Goal: Transaction & Acquisition: Purchase product/service

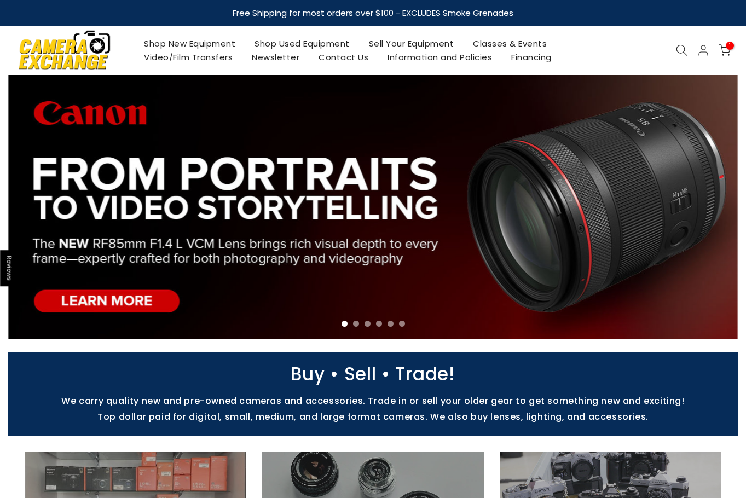
click at [288, 46] on link "Shop Used Equipment" at bounding box center [302, 44] width 114 height 14
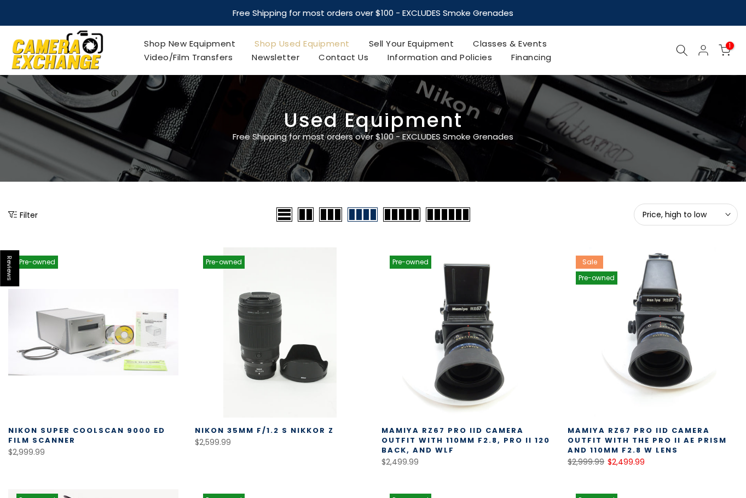
click at [667, 219] on span "Price, high to low" at bounding box center [686, 215] width 87 height 10
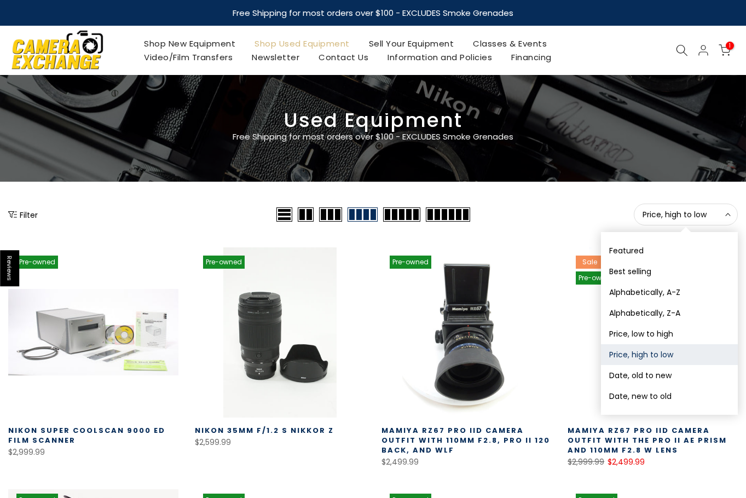
click at [665, 392] on button "Date, new to old" at bounding box center [669, 396] width 137 height 21
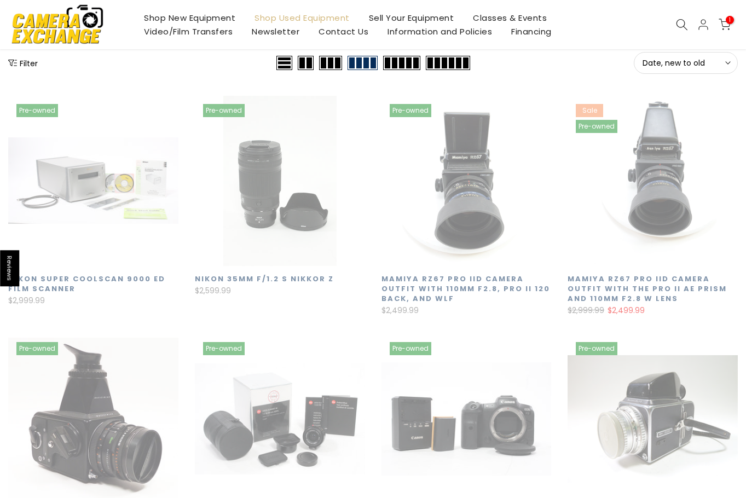
scroll to position [193, 0]
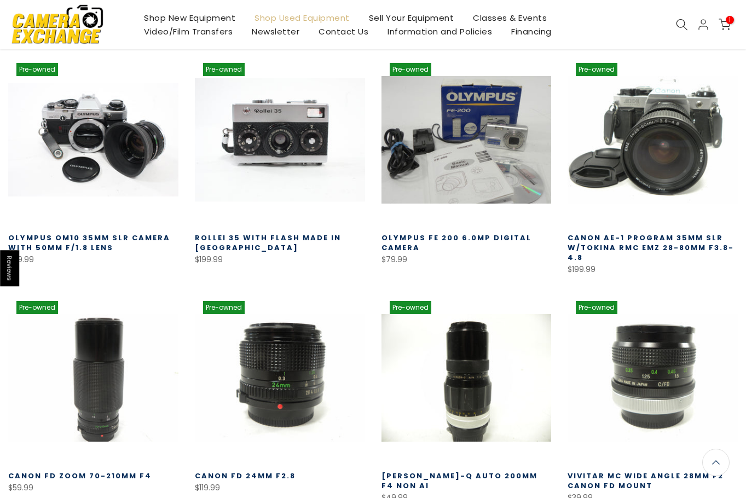
click at [284, 166] on link at bounding box center [280, 140] width 170 height 170
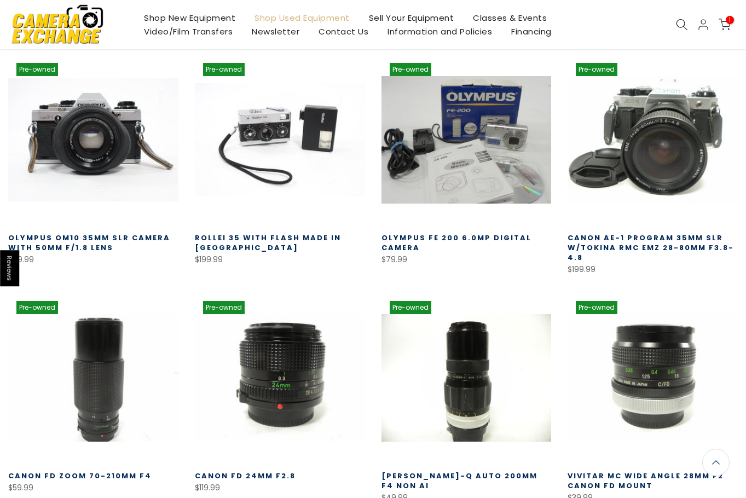
click at [118, 161] on link at bounding box center [93, 140] width 170 height 170
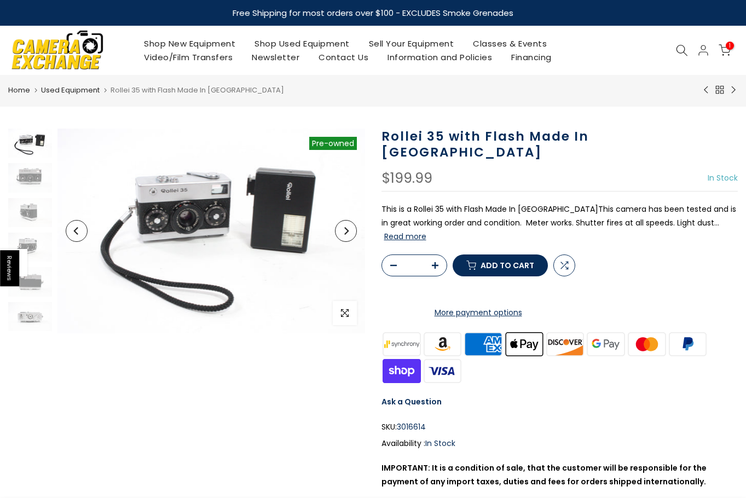
click at [344, 235] on button "Next" at bounding box center [346, 231] width 22 height 22
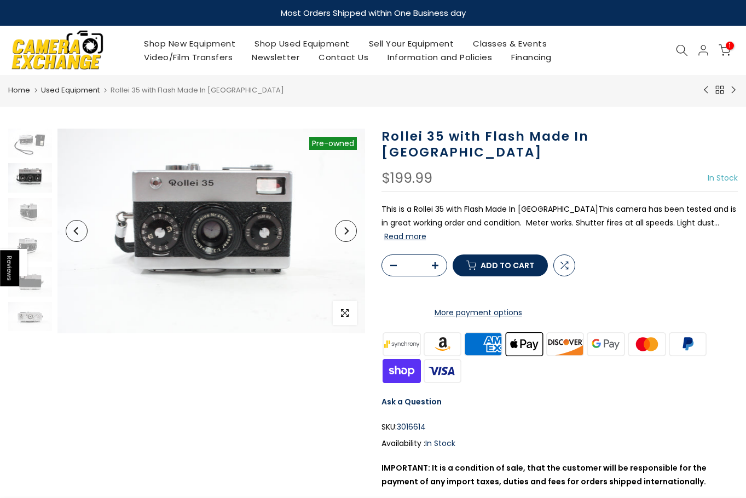
click at [344, 235] on button "Next" at bounding box center [346, 231] width 22 height 22
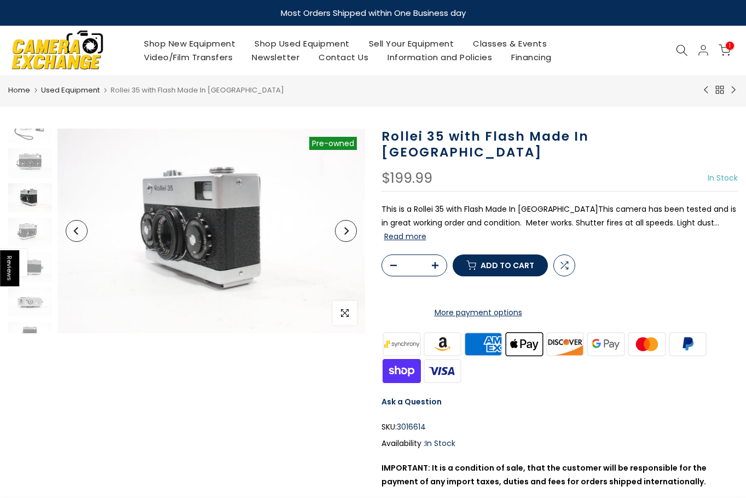
click at [344, 235] on button "Next" at bounding box center [346, 231] width 22 height 22
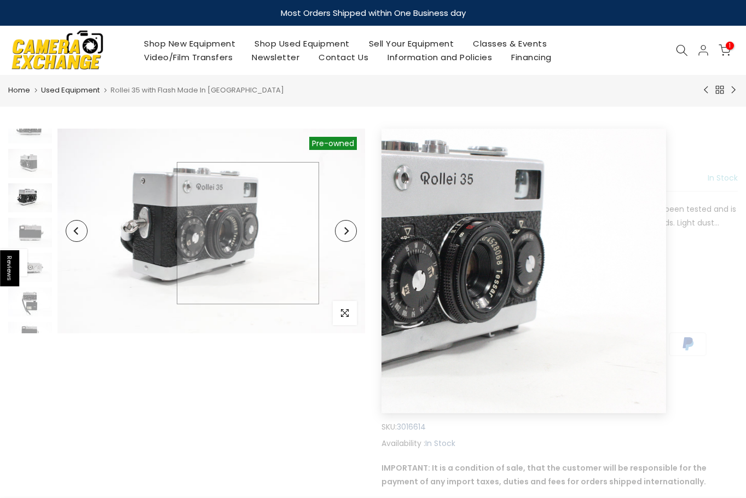
click at [248, 233] on img at bounding box center [212, 231] width 308 height 205
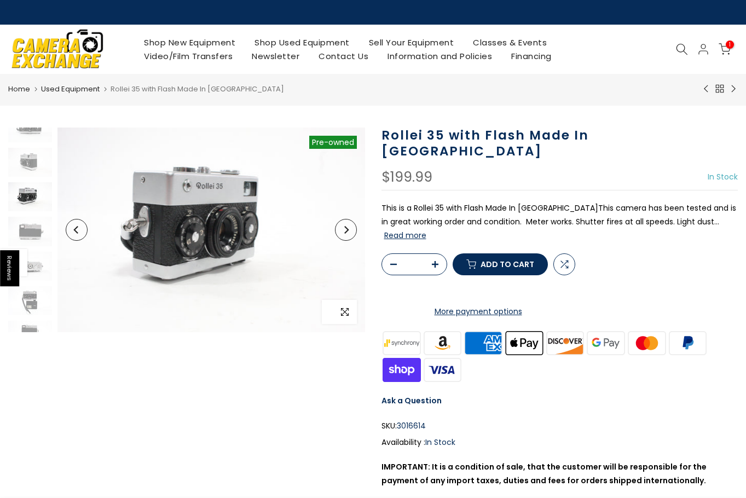
click at [351, 311] on span "button" at bounding box center [345, 312] width 24 height 24
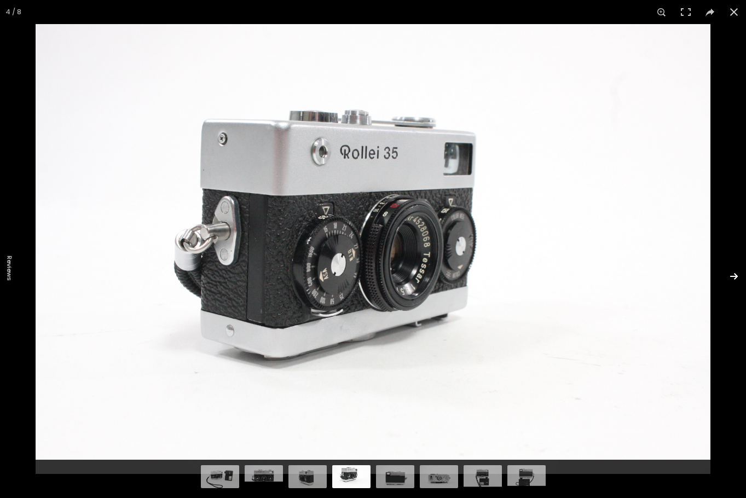
click at [738, 273] on button at bounding box center [727, 276] width 38 height 55
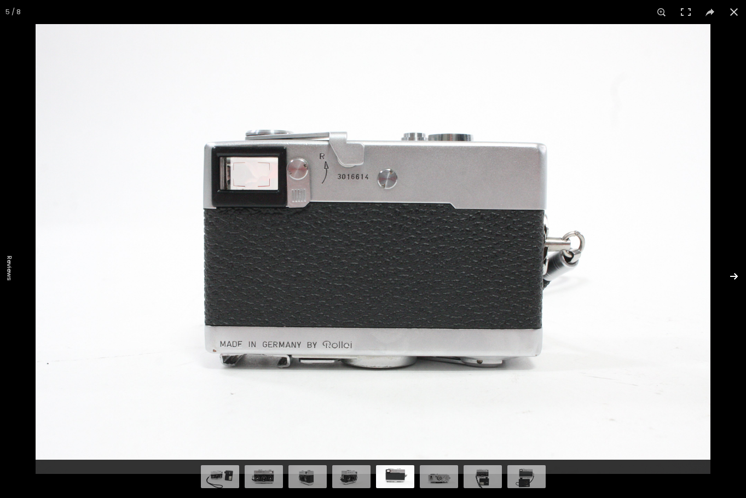
click at [739, 273] on button at bounding box center [727, 276] width 38 height 55
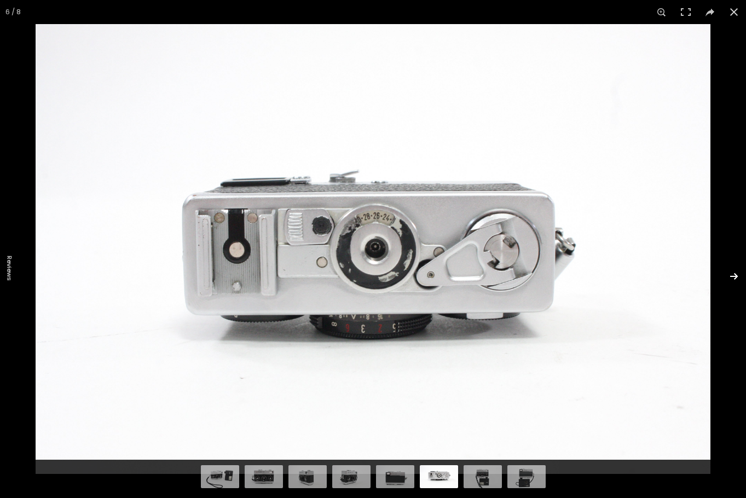
click at [739, 273] on button at bounding box center [727, 276] width 38 height 55
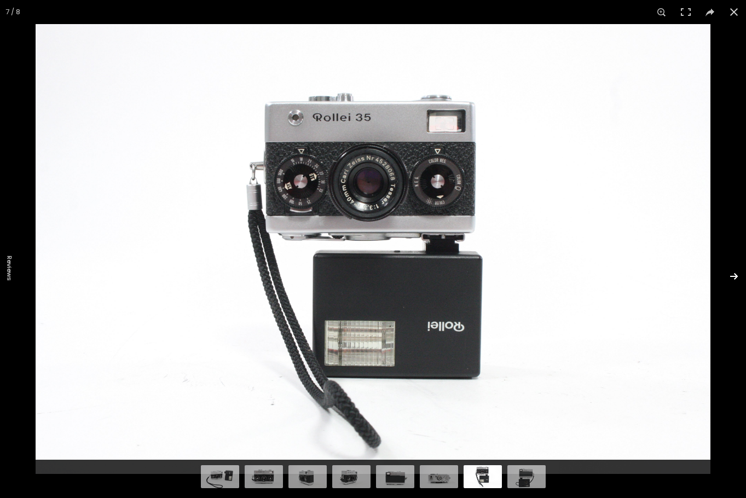
click at [739, 273] on button at bounding box center [727, 276] width 38 height 55
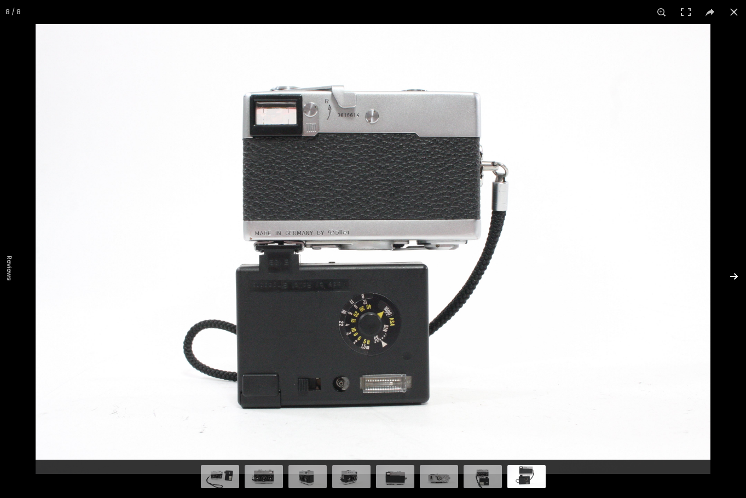
click at [739, 273] on button at bounding box center [727, 276] width 38 height 55
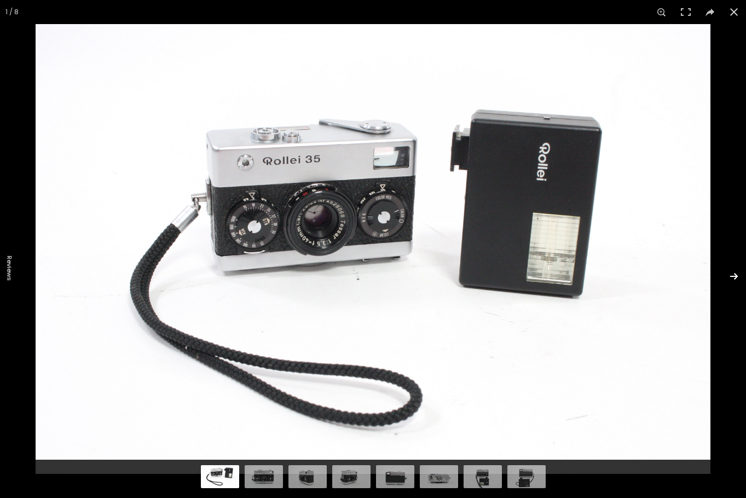
click at [739, 273] on button at bounding box center [727, 276] width 38 height 55
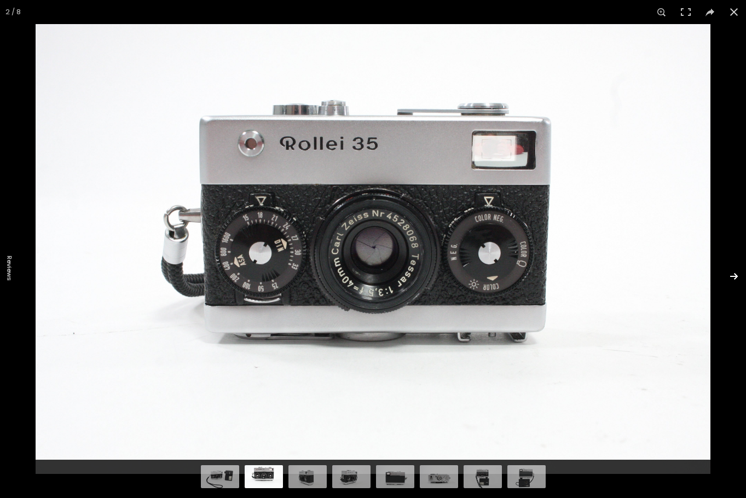
click at [739, 273] on button at bounding box center [727, 276] width 38 height 55
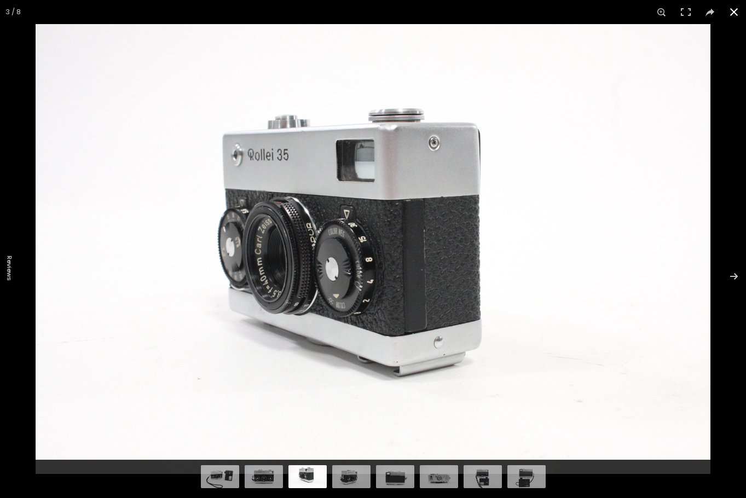
click at [733, 20] on button at bounding box center [734, 12] width 24 height 24
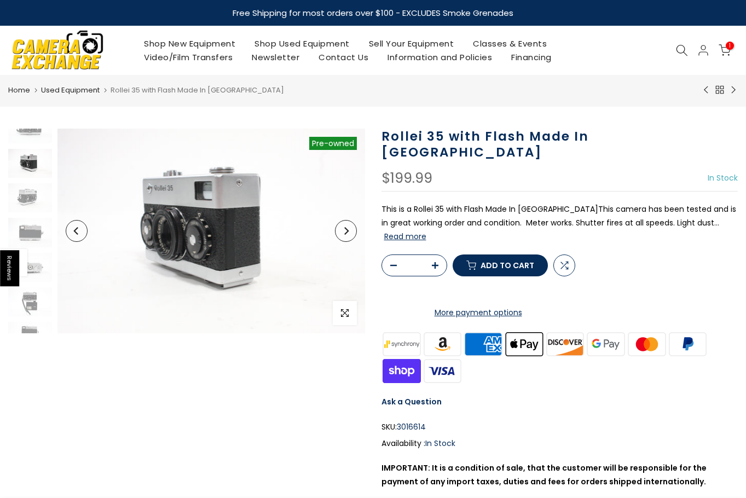
scroll to position [15, 0]
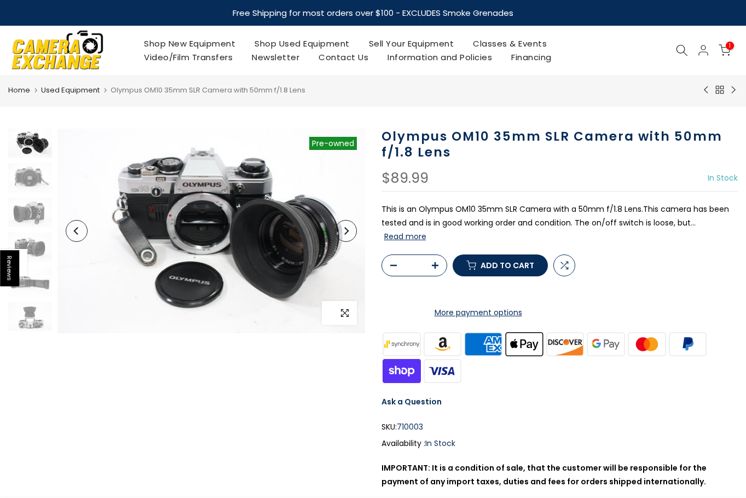
click at [347, 310] on icon "button" at bounding box center [345, 313] width 8 height 8
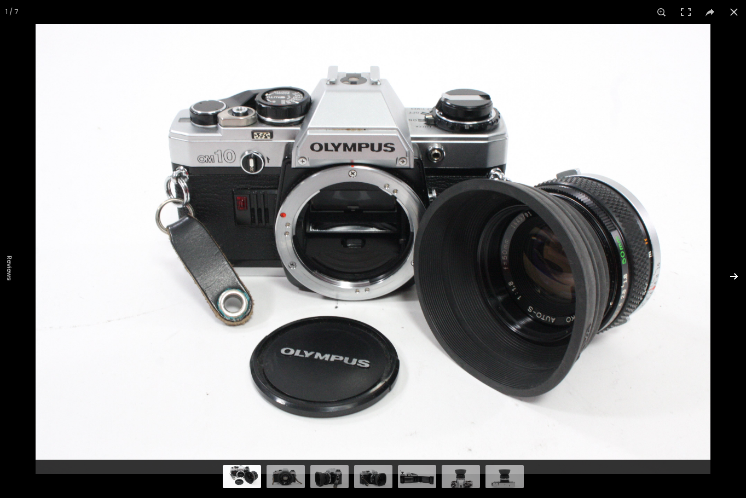
click at [733, 278] on button at bounding box center [727, 276] width 38 height 55
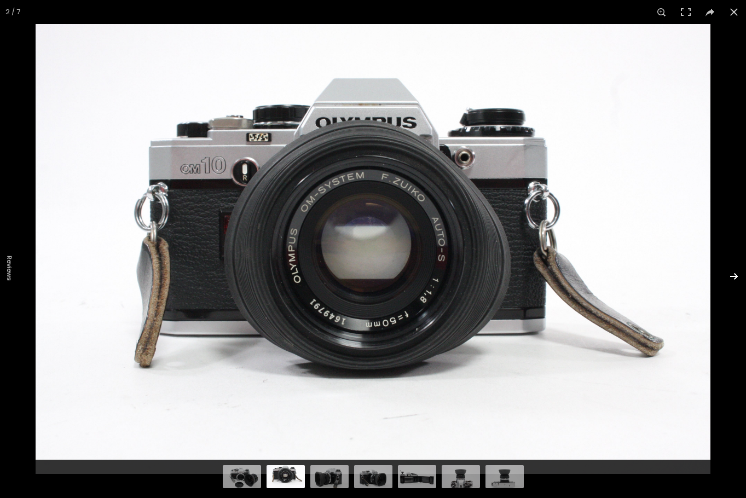
click at [733, 278] on button at bounding box center [727, 276] width 38 height 55
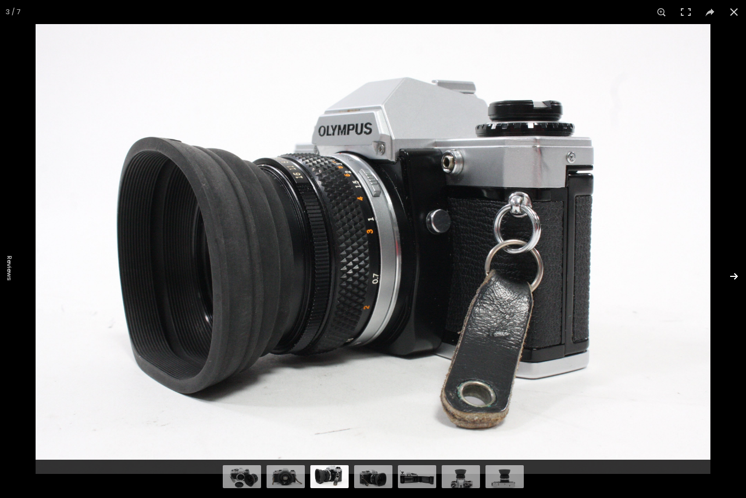
click at [733, 278] on button at bounding box center [727, 276] width 38 height 55
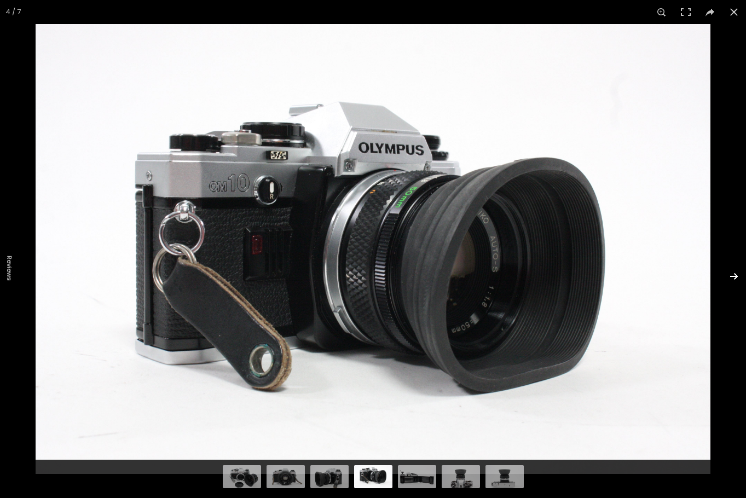
click at [733, 278] on button at bounding box center [727, 276] width 38 height 55
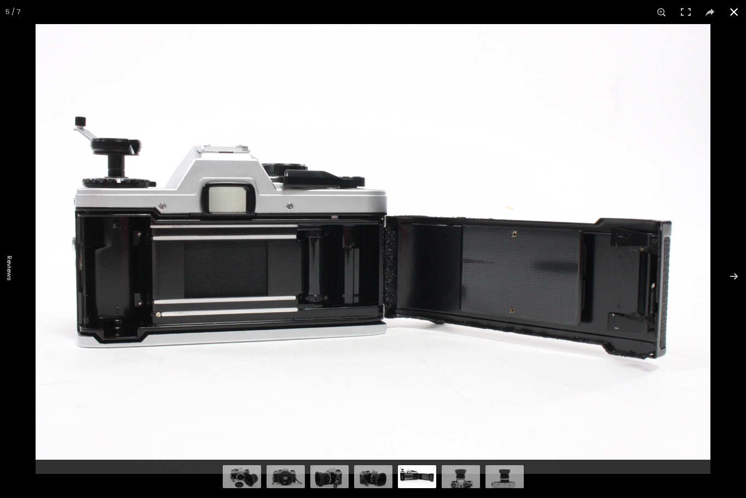
click at [736, 8] on button at bounding box center [734, 12] width 24 height 24
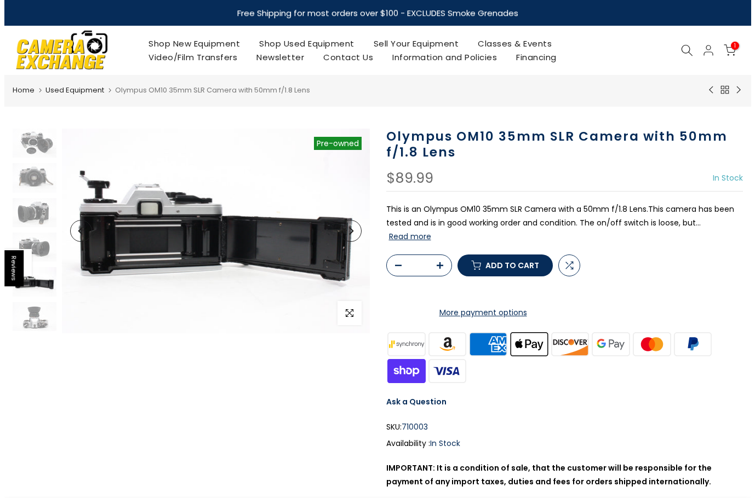
scroll to position [32, 0]
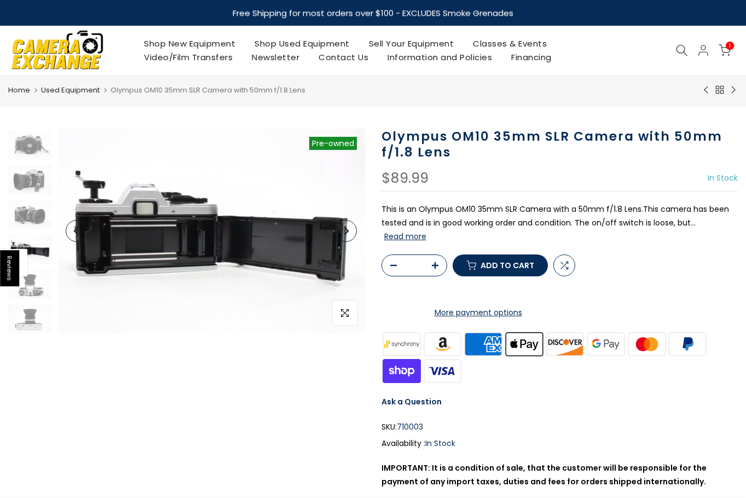
click at [683, 48] on icon at bounding box center [682, 50] width 12 height 12
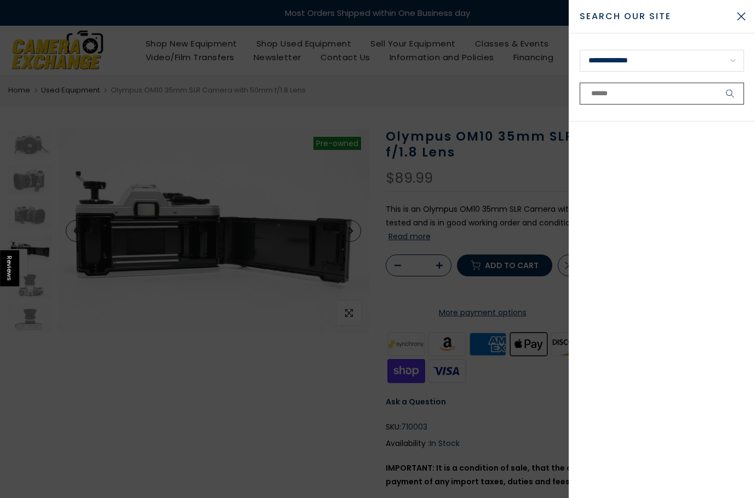
paste input "**********"
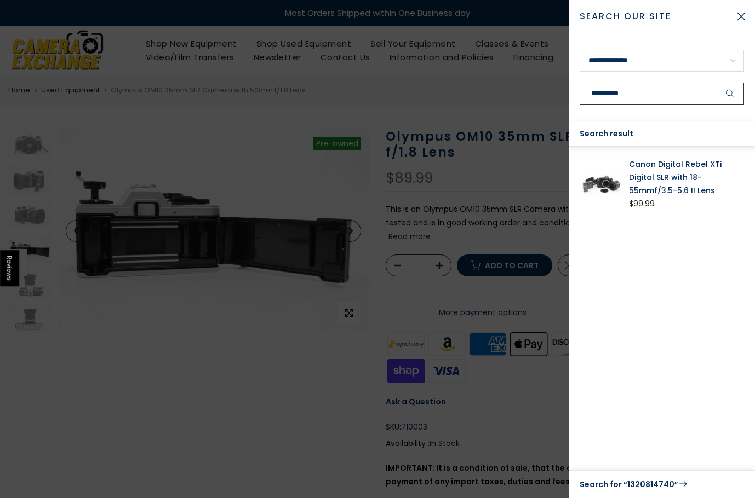
type input "**********"
click at [668, 192] on link "Canon Digital Rebel XTi Digital SLR with 18-55mmf/3.5-5.6 II Lens" at bounding box center [686, 177] width 115 height 39
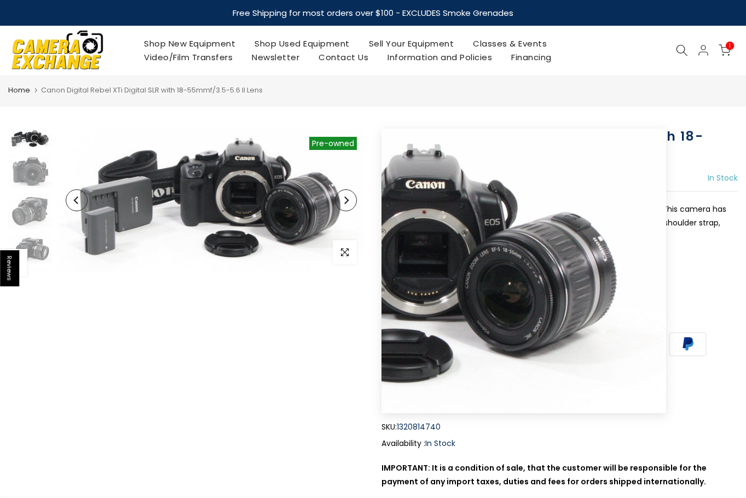
click at [347, 200] on icon "Next" at bounding box center [346, 201] width 4 height 8
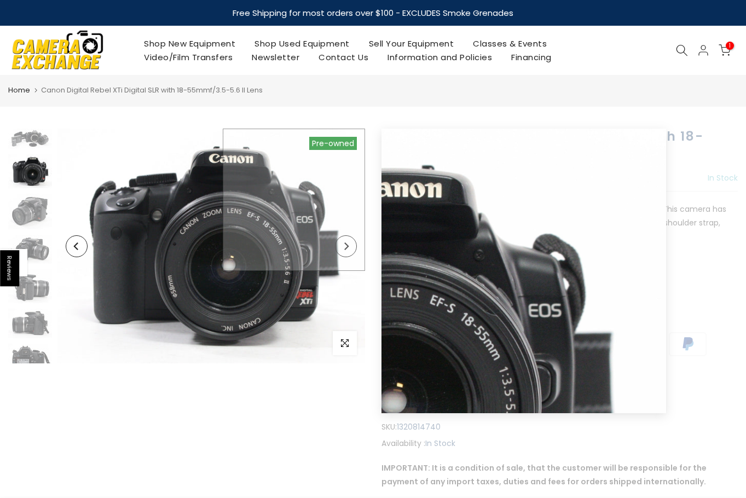
click at [347, 200] on img at bounding box center [212, 246] width 308 height 235
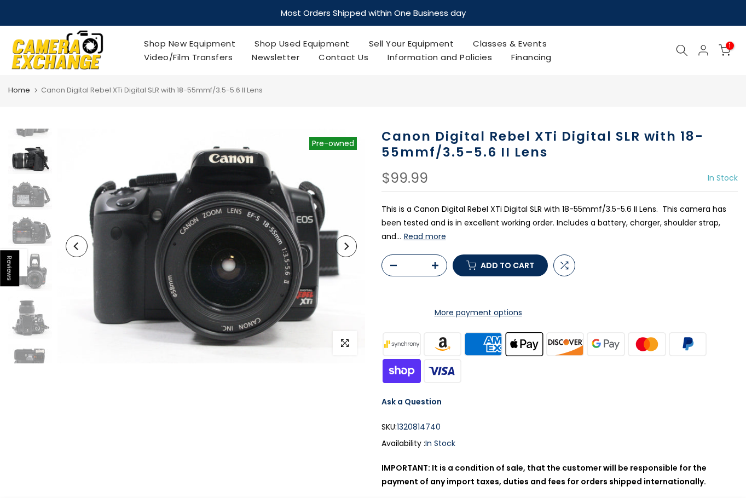
scroll to position [191, 0]
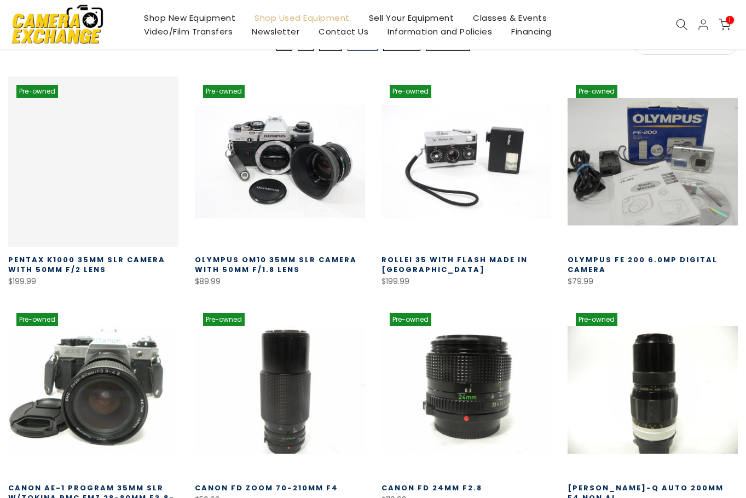
scroll to position [193, 0]
